Goal: Task Accomplishment & Management: Manage account settings

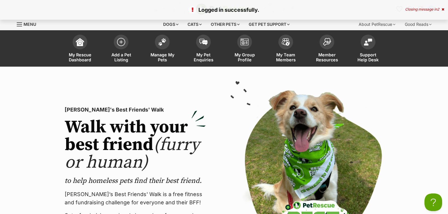
click at [428, 11] on div "Closing message in 2" at bounding box center [424, 9] width 39 height 4
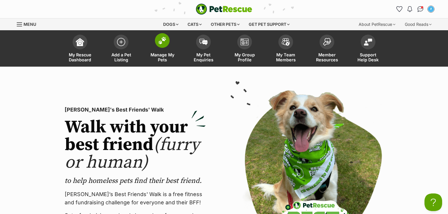
click at [171, 52] on span "Manage My Pets" at bounding box center [162, 57] width 26 height 10
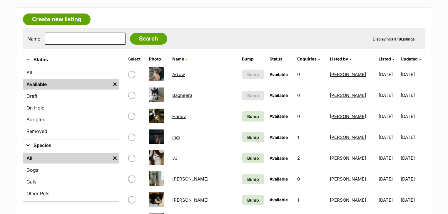
scroll to position [94, 0]
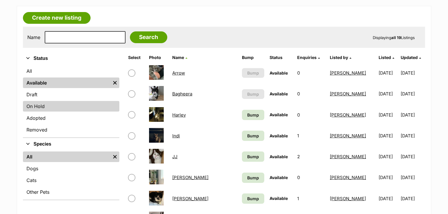
click at [67, 110] on link "On Hold" at bounding box center [71, 106] width 96 height 11
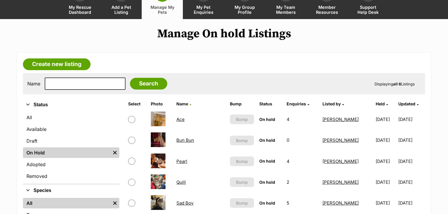
scroll to position [94, 0]
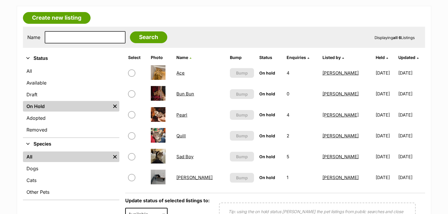
click at [190, 158] on link "Sad Boy" at bounding box center [184, 157] width 17 height 6
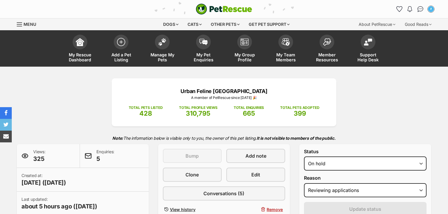
select select "reviewing_applications"
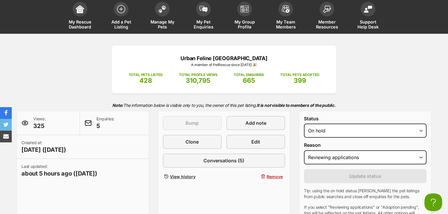
scroll to position [70, 0]
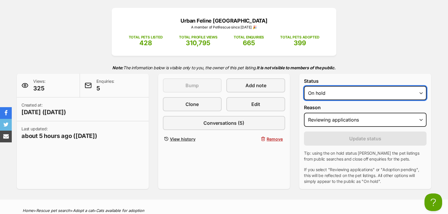
click at [329, 98] on select "Draft - not available as listing has enquires Available On hold Adopted" at bounding box center [365, 93] width 122 height 14
select select "rehomed"
click at [304, 86] on select "Draft - not available as listing has enquires Available On hold Adopted" at bounding box center [365, 93] width 122 height 14
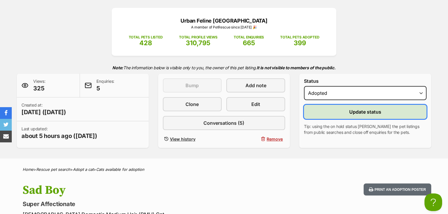
click at [349, 114] on span "Update status" at bounding box center [365, 111] width 32 height 7
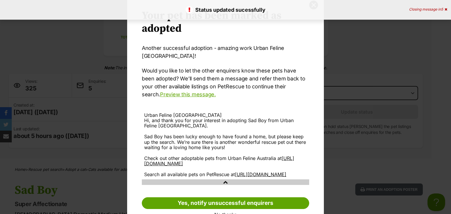
scroll to position [35, 0]
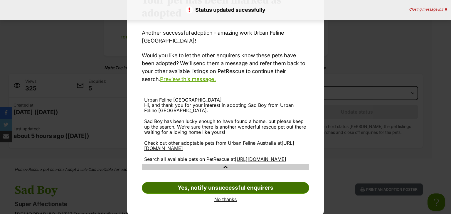
click at [219, 184] on link "Yes, notify unsuccessful enquirers" at bounding box center [225, 188] width 167 height 12
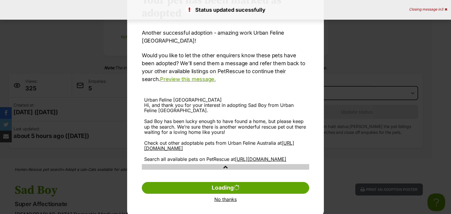
scroll to position [0, 0]
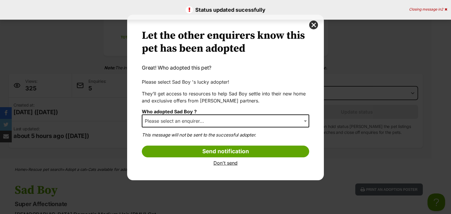
click at [182, 124] on span "Please select an enquirer..." at bounding box center [176, 121] width 68 height 8
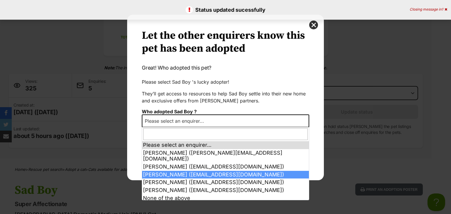
select select "2017875"
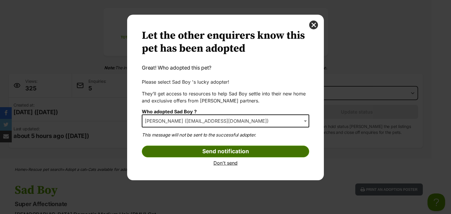
click at [226, 150] on input "Send notification" at bounding box center [225, 152] width 167 height 12
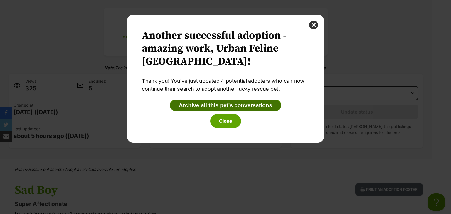
click at [226, 107] on button "Archive all this pet's conversations" at bounding box center [226, 106] width 112 height 12
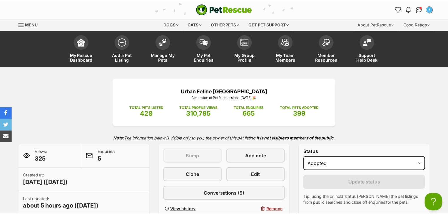
scroll to position [70, 0]
